Goal: Information Seeking & Learning: Learn about a topic

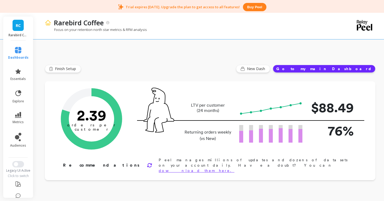
click at [47, 22] on img at bounding box center [48, 22] width 6 height 6
click at [18, 29] on link "RC" at bounding box center [18, 25] width 11 height 11
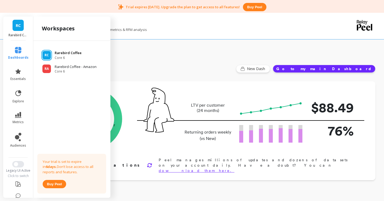
click at [48, 54] on span "RC" at bounding box center [47, 55] width 4 height 4
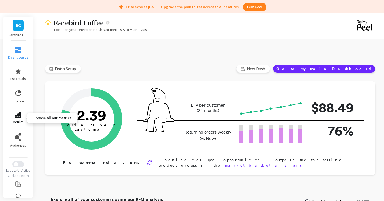
click at [20, 117] on icon at bounding box center [18, 115] width 6 height 6
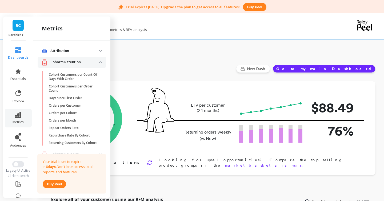
click at [72, 64] on p "Cohorts Retention" at bounding box center [74, 61] width 49 height 5
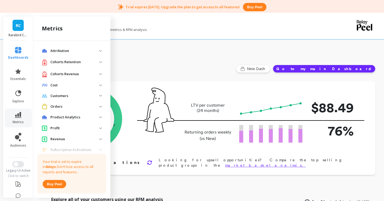
click at [58, 85] on p "Cost" at bounding box center [74, 85] width 49 height 5
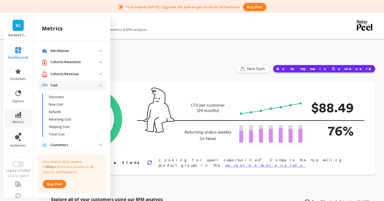
click at [60, 75] on p "Cohorts Revenue" at bounding box center [74, 73] width 49 height 5
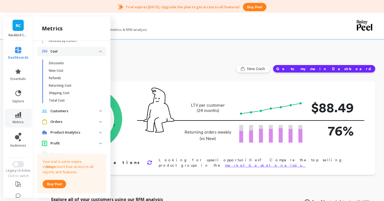
scroll to position [230, 0]
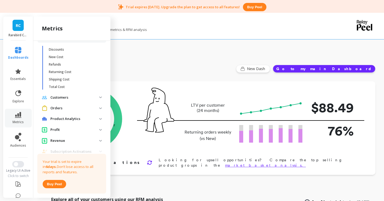
click at [58, 98] on p "Customers" at bounding box center [74, 97] width 49 height 5
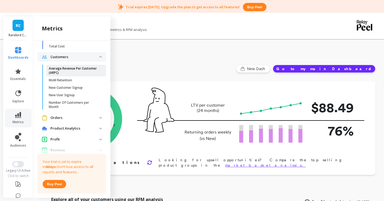
scroll to position [271, 0]
click at [66, 73] on p "Average Revenue Per Customer (ARPC)" at bounding box center [74, 70] width 51 height 9
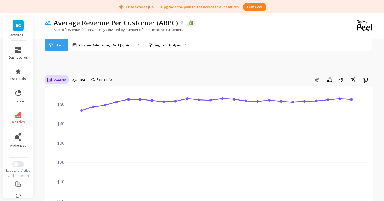
click at [61, 79] on span "Weekly" at bounding box center [60, 80] width 12 height 5
click at [56, 155] on div "Yearly" at bounding box center [64, 152] width 37 height 9
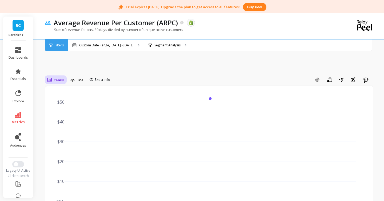
click at [56, 80] on span "Yearly" at bounding box center [59, 80] width 10 height 5
click at [56, 132] on div "Quarterly" at bounding box center [64, 132] width 30 height 5
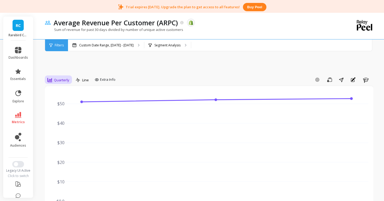
click at [55, 78] on span "Quarterly" at bounding box center [61, 80] width 15 height 5
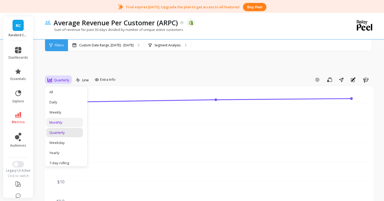
click at [58, 118] on div "Monthly" at bounding box center [64, 122] width 37 height 9
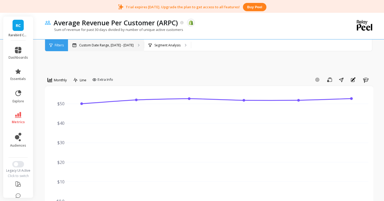
click at [90, 46] on p "Custom Date Range, [DATE] - [DATE]" at bounding box center [106, 45] width 54 height 4
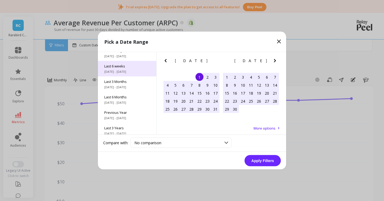
scroll to position [72, 0]
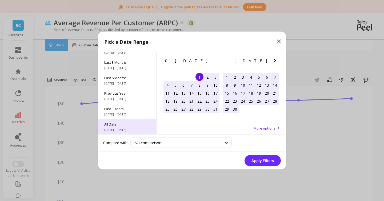
click at [114, 127] on div "All Data [DATE] - [DATE]" at bounding box center [127, 126] width 58 height 15
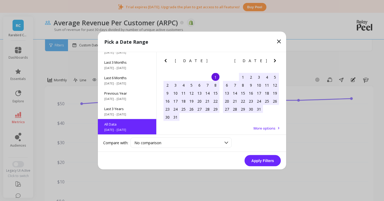
scroll to position [0, 0]
click at [262, 161] on button "Apply Filters" at bounding box center [262, 160] width 36 height 11
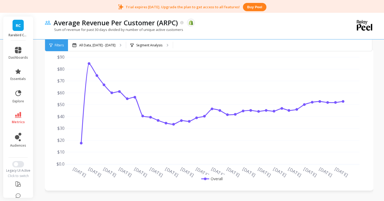
scroll to position [30, 0]
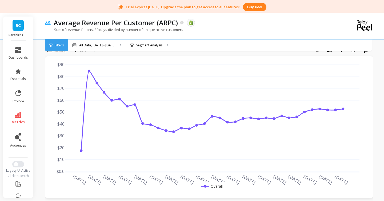
click at [55, 43] on span "Filters" at bounding box center [59, 45] width 9 height 4
click at [17, 116] on icon at bounding box center [18, 115] width 6 height 6
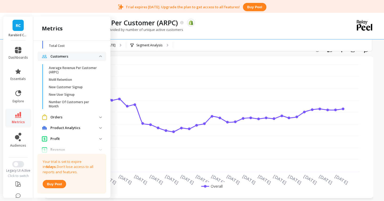
scroll to position [278, 0]
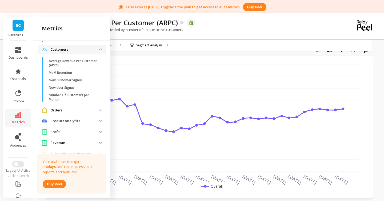
click at [57, 110] on p "Orders" at bounding box center [74, 110] width 49 height 5
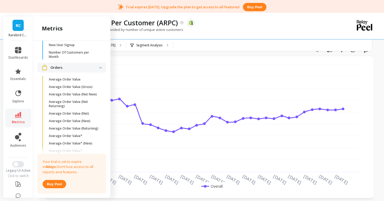
scroll to position [321, 0]
click at [61, 118] on link "Average Order Value (New)" at bounding box center [76, 120] width 60 height 7
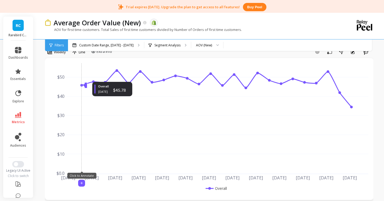
scroll to position [28, 0]
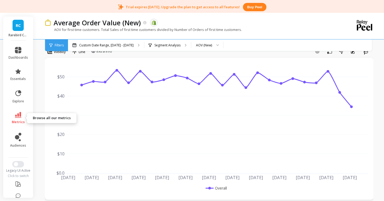
click at [22, 117] on link "metrics" at bounding box center [18, 118] width 19 height 12
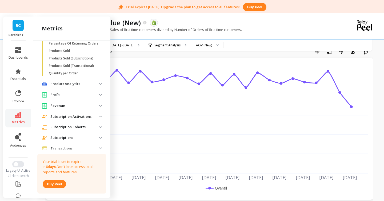
scroll to position [507, 0]
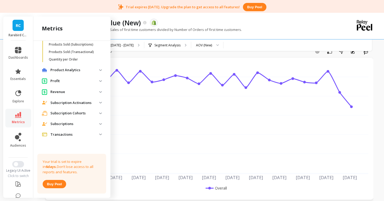
click at [58, 91] on p "Revenue" at bounding box center [74, 91] width 49 height 5
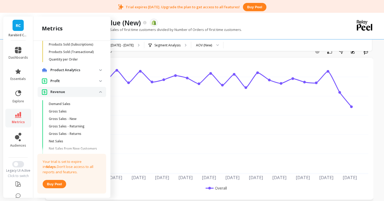
click at [58, 84] on span "Profit" at bounding box center [72, 81] width 69 height 10
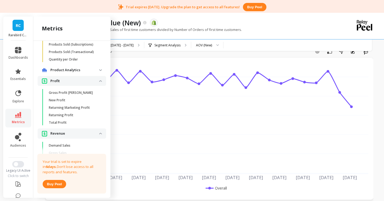
click at [59, 70] on p "Product Analytics" at bounding box center [74, 69] width 49 height 5
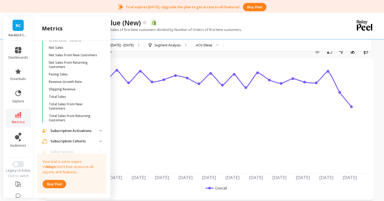
scroll to position [697, 0]
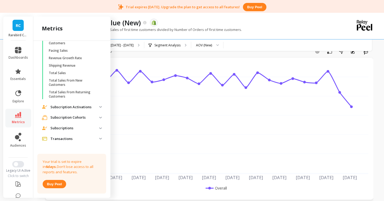
click at [60, 105] on p "Subscription Activations" at bounding box center [74, 107] width 49 height 5
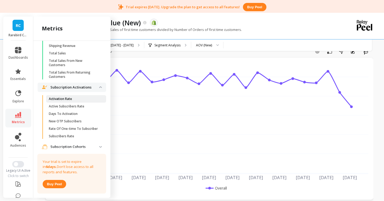
scroll to position [723, 0]
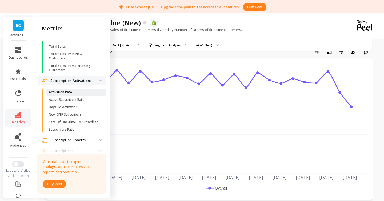
click at [64, 90] on p "Activation Rate" at bounding box center [60, 92] width 23 height 4
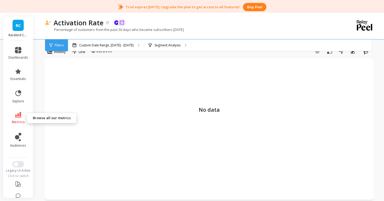
click at [20, 114] on icon at bounding box center [18, 115] width 6 height 6
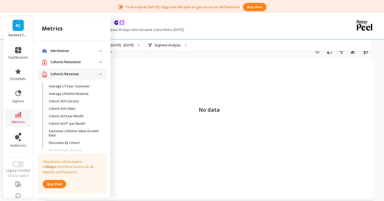
scroll to position [723, 0]
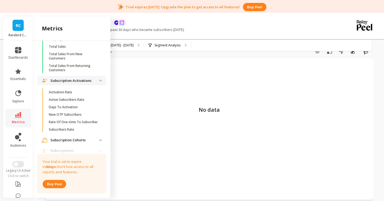
click at [54, 138] on p "Subscription Cohorts" at bounding box center [74, 140] width 49 height 5
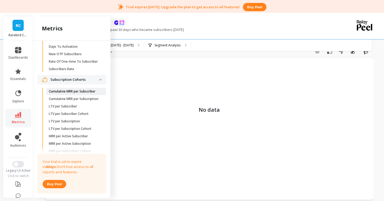
scroll to position [795, 0]
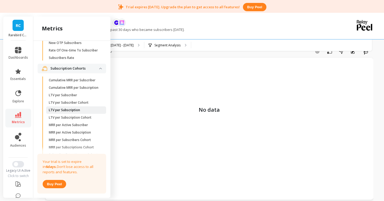
click at [66, 109] on p "LTV per Subscription" at bounding box center [64, 110] width 31 height 4
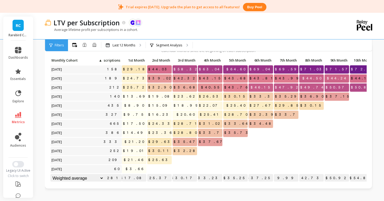
scroll to position [43, 0]
